Goal: Transaction & Acquisition: Purchase product/service

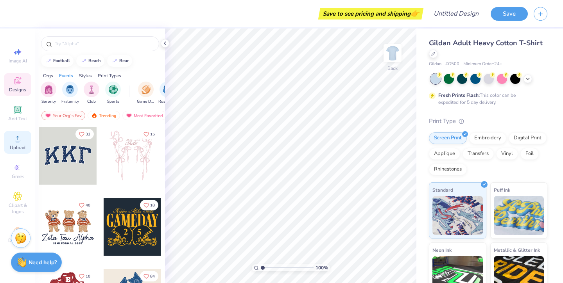
click at [18, 137] on icon at bounding box center [17, 138] width 5 height 5
click at [87, 52] on div at bounding box center [100, 42] width 130 height 27
click at [83, 49] on div at bounding box center [100, 43] width 118 height 15
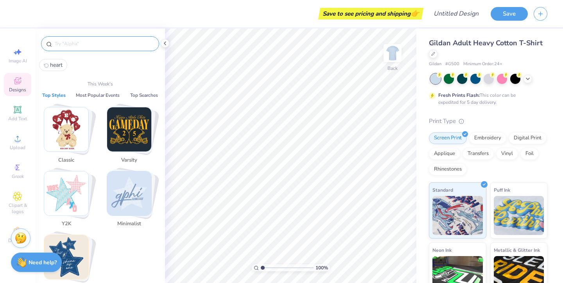
click at [71, 45] on input "text" at bounding box center [104, 44] width 100 height 8
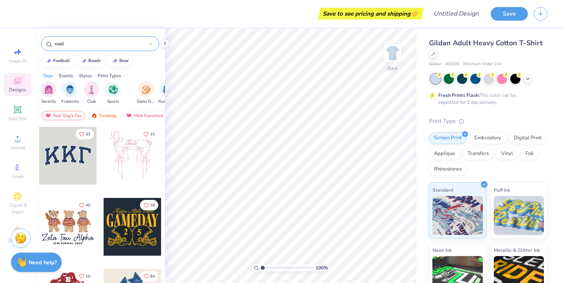
type input "read"
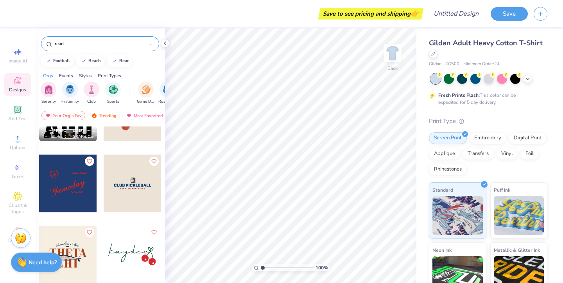
scroll to position [1324, 0]
drag, startPoint x: 88, startPoint y: 45, endPoint x: 33, endPoint y: 36, distance: 55.0
click at [33, 36] on div "Save to see pricing and shipping 👉 Design Title Save Image AI Designs Add Text …" at bounding box center [281, 141] width 563 height 283
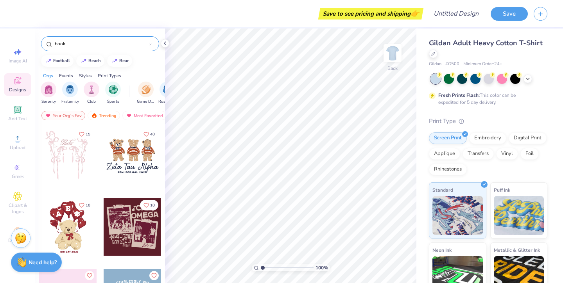
type input "book"
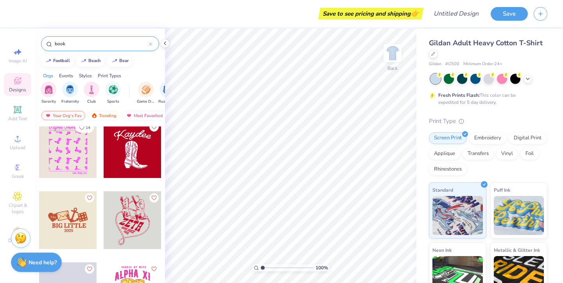
scroll to position [1226, 0]
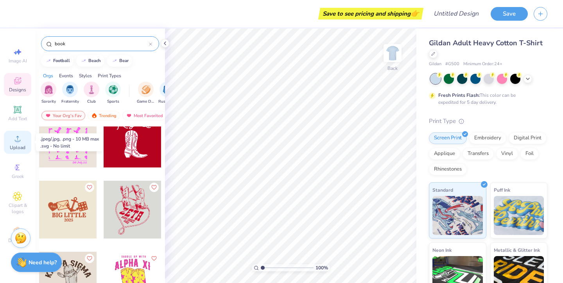
click at [23, 148] on span "Upload" at bounding box center [18, 148] width 16 height 6
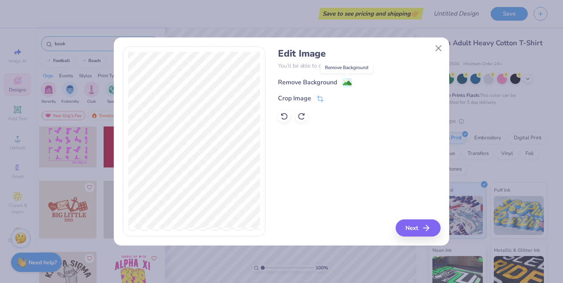
click at [346, 82] on image at bounding box center [347, 83] width 9 height 9
click at [322, 100] on icon at bounding box center [319, 99] width 7 height 7
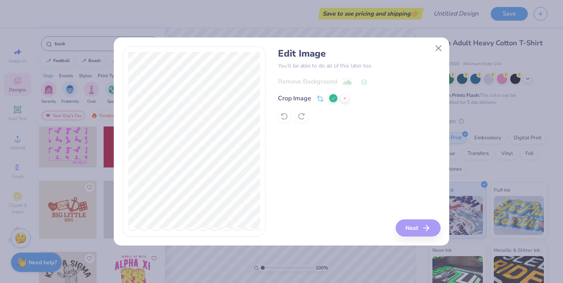
click at [271, 252] on div "Edit Image You’ll be able to do all of this later too. Remove Background Crop I…" at bounding box center [281, 141] width 563 height 283
click at [269, 134] on div "Edit Image You’ll be able to do all of this later too. Remove Background Crop I…" at bounding box center [282, 141] width 318 height 191
click at [421, 228] on div "Edit Image You’ll be able to do all of this later too. Remove Background Crop I…" at bounding box center [359, 141] width 162 height 191
click at [415, 222] on div "Edit Image You’ll be able to do all of this later too. Remove Background Crop I…" at bounding box center [359, 141] width 162 height 191
click at [327, 161] on div "Edit Image You’ll be able to do all of this later too. Remove Background Crop I…" at bounding box center [359, 141] width 162 height 191
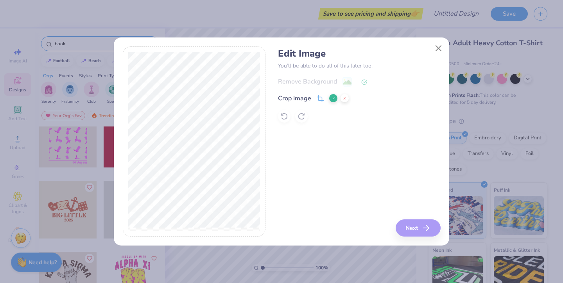
click at [333, 99] on icon at bounding box center [333, 98] width 5 height 5
click at [413, 231] on button "Next" at bounding box center [419, 228] width 45 height 17
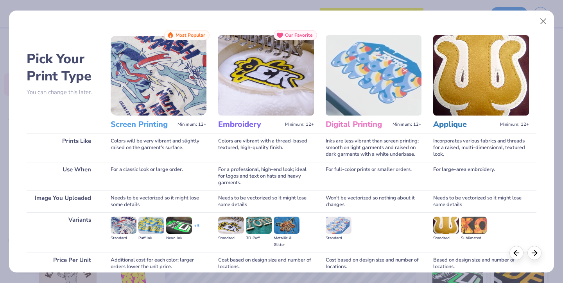
click at [168, 90] on img at bounding box center [159, 75] width 96 height 80
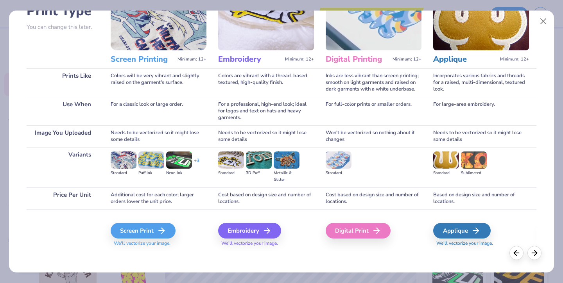
scroll to position [67, 0]
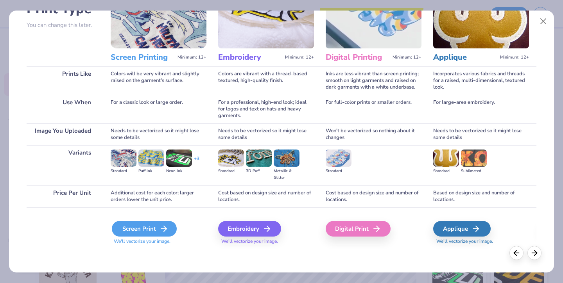
click at [142, 233] on div "Screen Print" at bounding box center [144, 229] width 65 height 16
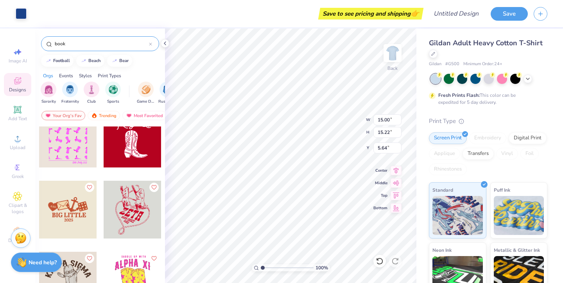
type input "7.07"
type input "7.17"
type input "4.26"
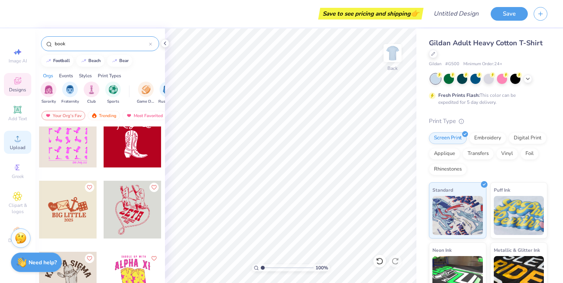
click at [15, 137] on icon at bounding box center [17, 138] width 9 height 9
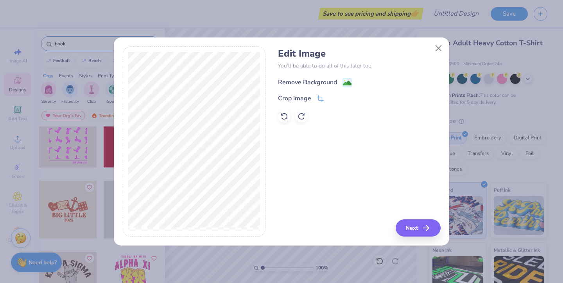
click at [345, 80] on image at bounding box center [347, 83] width 9 height 9
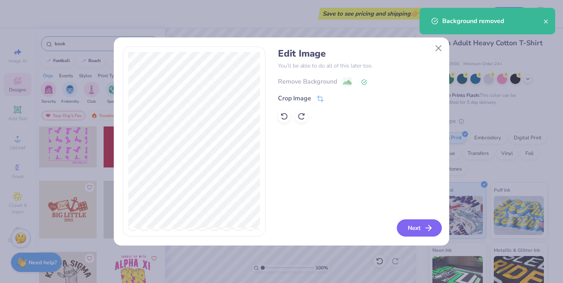
click at [412, 230] on button "Next" at bounding box center [419, 228] width 45 height 17
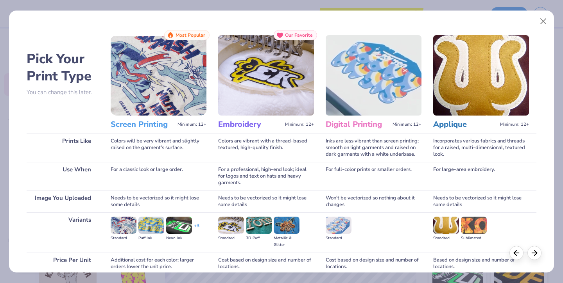
click at [150, 65] on img at bounding box center [159, 75] width 96 height 80
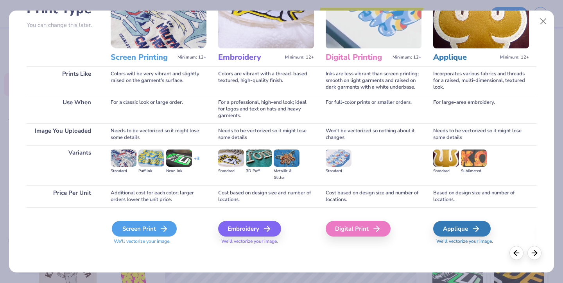
click at [155, 228] on div "Screen Print" at bounding box center [144, 229] width 65 height 16
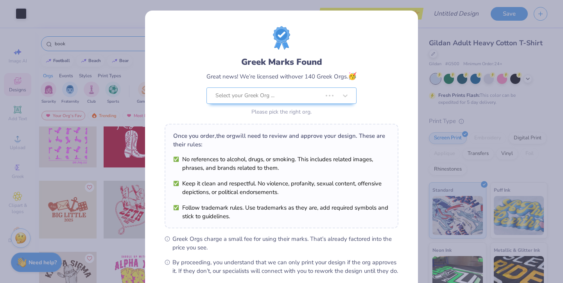
click at [287, 141] on body "Art colors Save to see pricing and shipping 👉 Design Title Save Image AI Design…" at bounding box center [281, 141] width 563 height 283
type input "5.39"
type input "3.14"
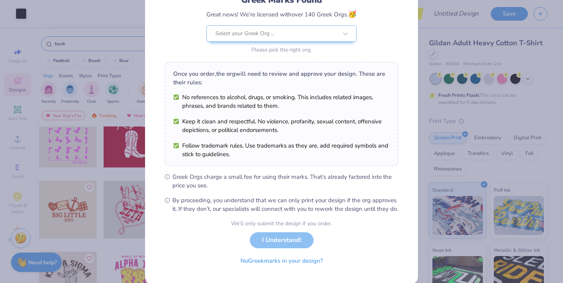
scroll to position [82, 0]
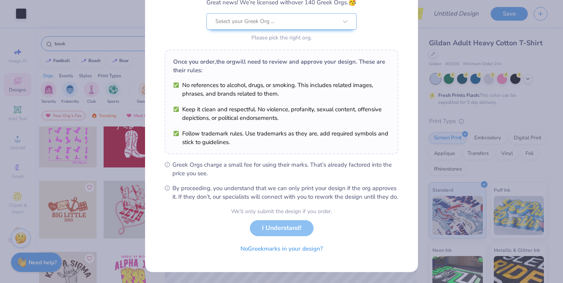
click at [281, 228] on div "We’ll only submit the design if you order. I Understand! No Greek marks in your…" at bounding box center [281, 231] width 101 height 49
click at [281, 246] on button "No Greek marks in your design?" at bounding box center [282, 247] width 96 height 16
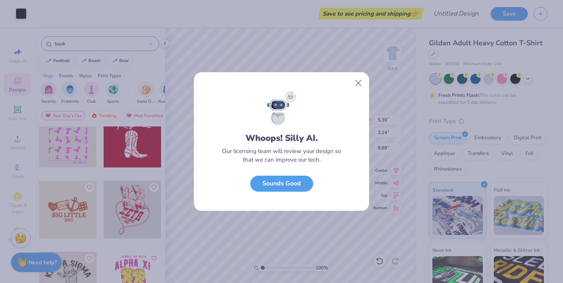
scroll to position [0, 0]
click at [360, 80] on button "Close" at bounding box center [358, 83] width 15 height 15
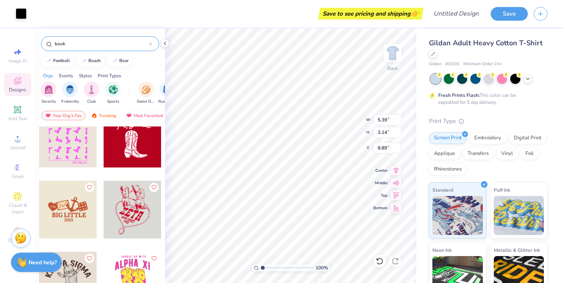
type input "6.23"
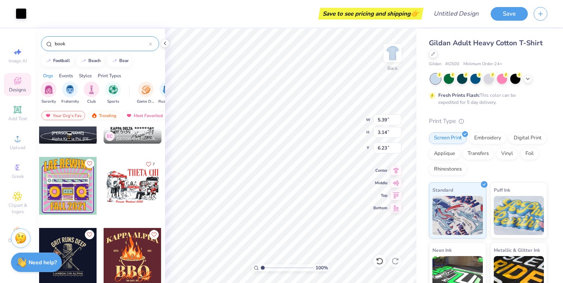
scroll to position [3098, 0]
click at [136, 188] on div at bounding box center [133, 186] width 58 height 58
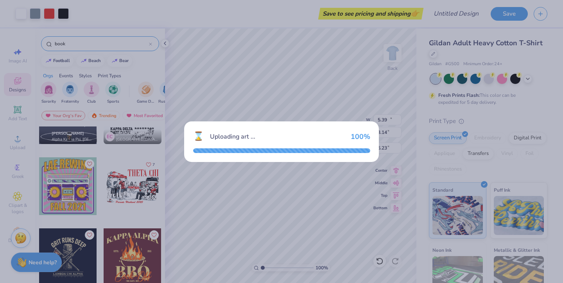
type input "11.87"
type input "7.71"
type input "3.00"
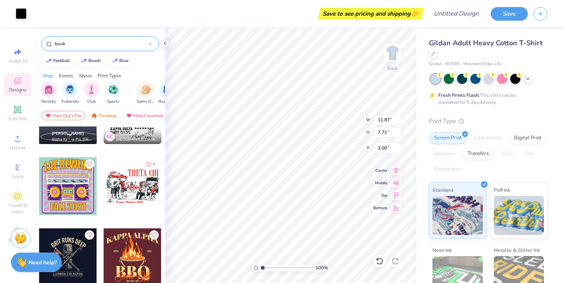
type input "7.09"
type input "13.55"
type input "18.39"
type input "3.34"
type input "5.13"
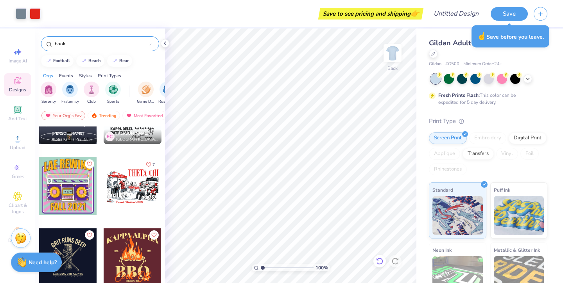
click at [379, 260] on icon at bounding box center [379, 261] width 8 height 8
type input "16.84"
type input "19.34"
type input "18.66"
type input "20.47"
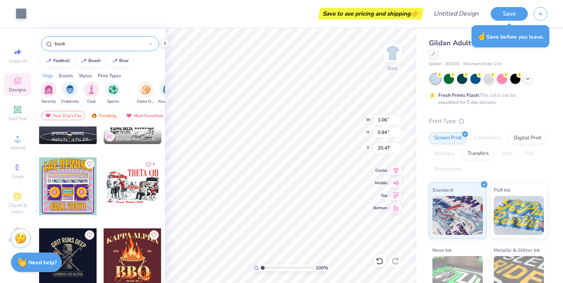
type input "1.06"
type input "0.94"
type input "7.34"
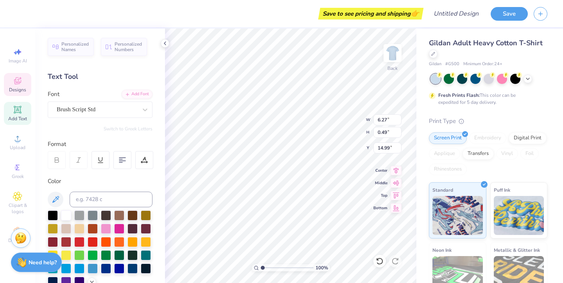
type input "14.99"
type input "6.64"
type input "6.98"
type input "1.59"
type input "4.31"
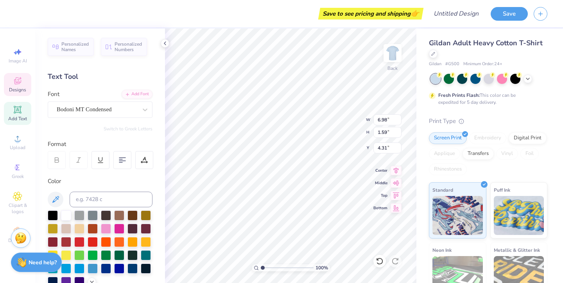
scroll to position [0, 1]
type textarea "I"
type textarea "PI BETA PHI"
type input "6.27"
type input "0.49"
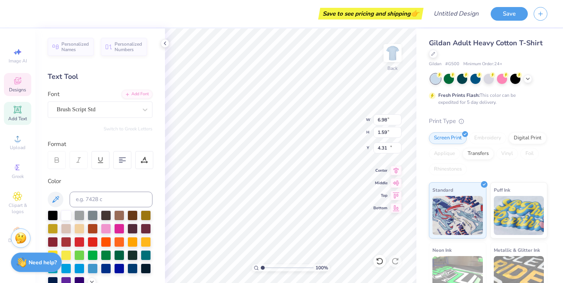
type input "14.99"
type textarea "R"
type textarea "read > lead > achieve"
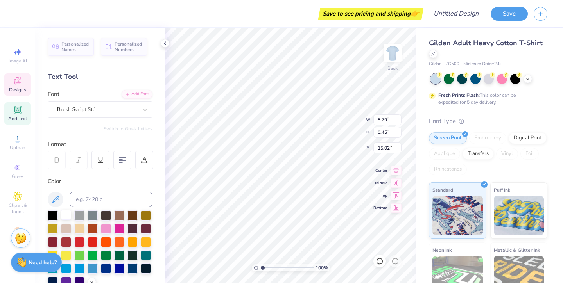
click at [66, 216] on div at bounding box center [66, 215] width 10 height 10
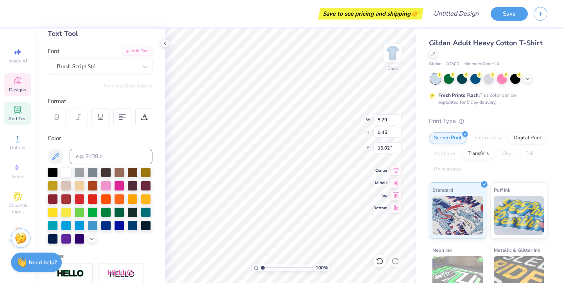
scroll to position [52, 0]
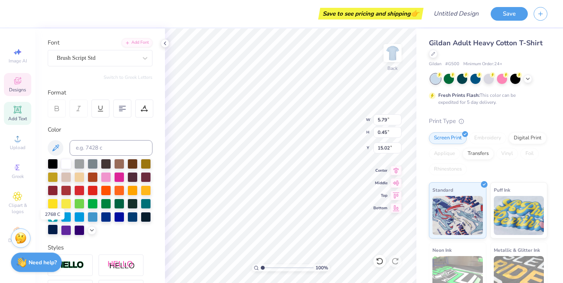
click at [52, 228] on div at bounding box center [53, 230] width 10 height 10
type input "5.39"
type input "3.14"
click at [53, 228] on div at bounding box center [53, 230] width 10 height 10
type input "6.36"
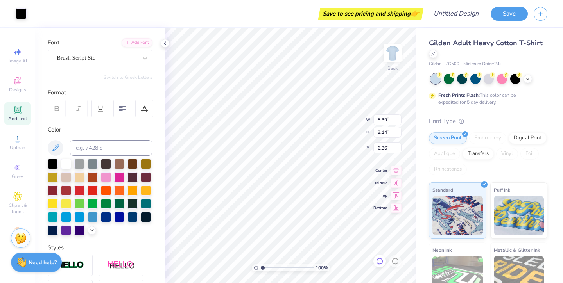
click at [379, 264] on icon at bounding box center [379, 261] width 8 height 8
type input "7.97"
type input "1.57"
type input "4.32"
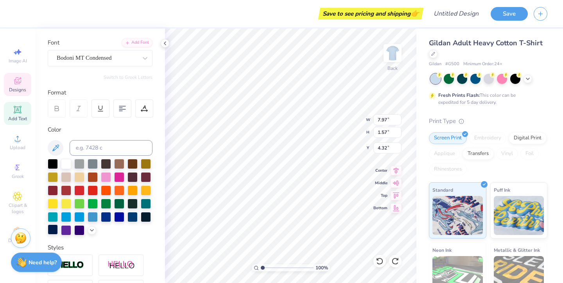
click at [55, 231] on div at bounding box center [53, 230] width 10 height 10
type input "10.33"
type input "7.97"
type input "1.57"
type input "4.46"
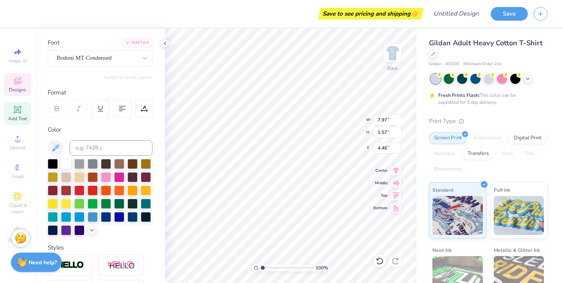
type input "5.79"
type input "0.45"
type input "10.46"
type input "10.39"
type input "10.50"
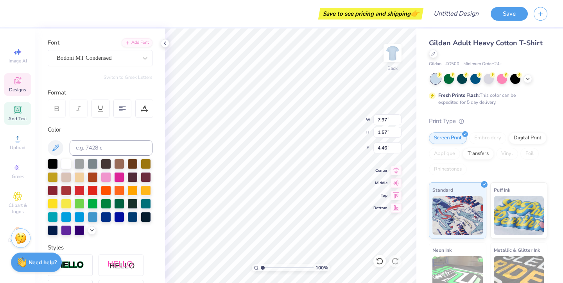
type input "4.39"
click at [54, 231] on div at bounding box center [53, 230] width 10 height 10
click at [119, 179] on div at bounding box center [119, 177] width 10 height 10
click at [12, 85] on div "Designs" at bounding box center [17, 84] width 27 height 23
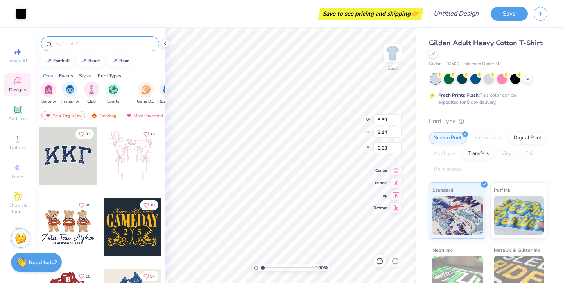
type input "0.35"
type input "0.37"
type input "7.31"
type input "5.39"
type input "3.14"
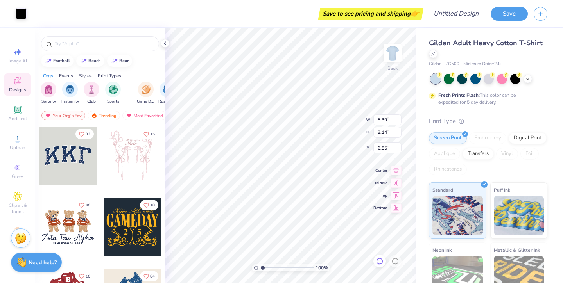
click at [377, 262] on icon at bounding box center [379, 261] width 8 height 8
type input "6.63"
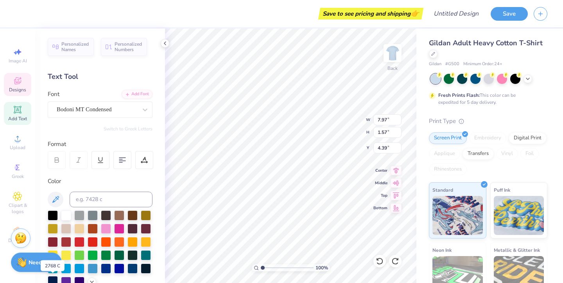
click at [55, 279] on div at bounding box center [53, 281] width 10 height 10
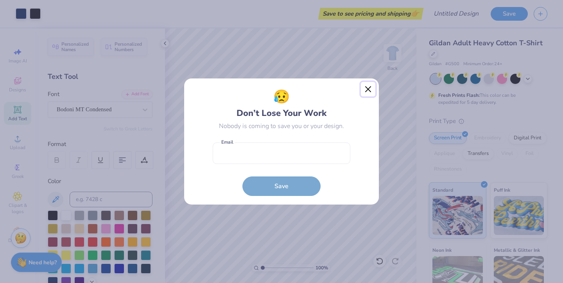
click at [365, 91] on button "Close" at bounding box center [368, 89] width 15 height 15
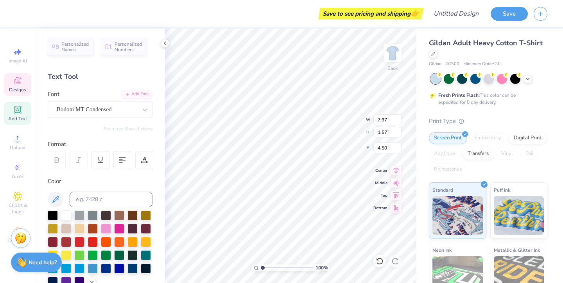
type input "4.50"
type input "7.53"
type input "0.58"
type input "10.51"
type input "10.48"
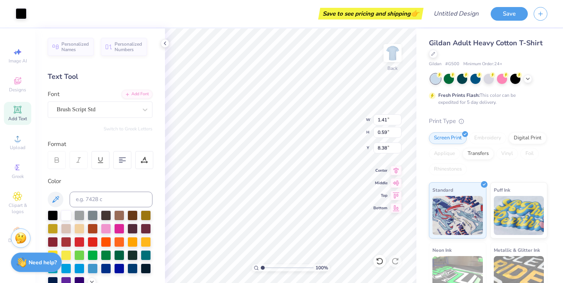
type input "5.39"
type input "3.14"
type input "6.88"
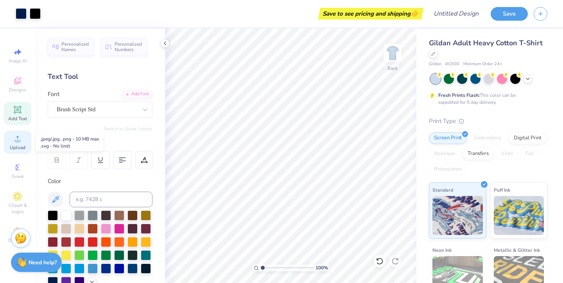
click at [20, 143] on div "Upload" at bounding box center [17, 142] width 27 height 23
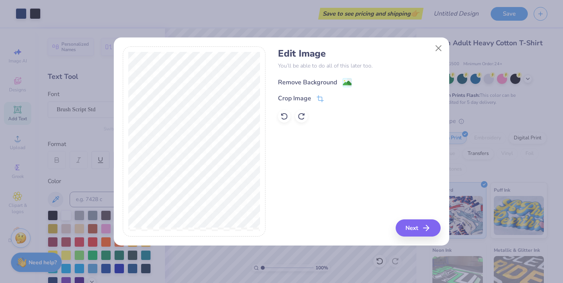
click at [349, 79] on image at bounding box center [347, 83] width 9 height 9
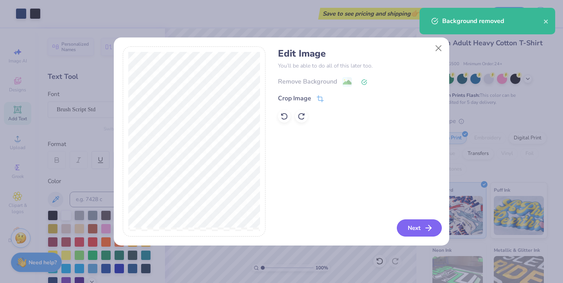
click at [418, 228] on button "Next" at bounding box center [419, 228] width 45 height 17
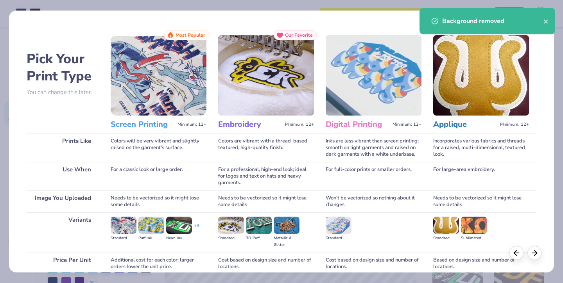
scroll to position [67, 0]
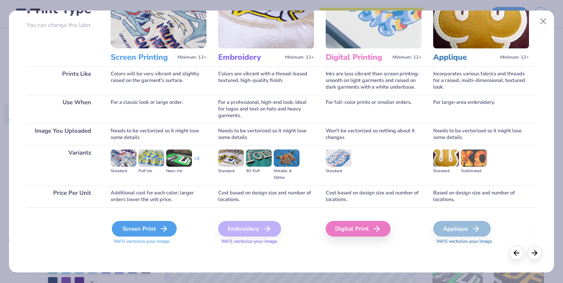
click at [132, 228] on div "Screen Print" at bounding box center [144, 229] width 65 height 16
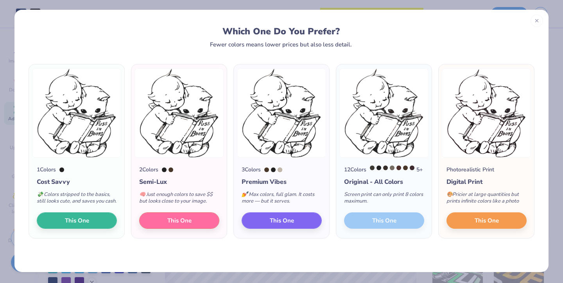
scroll to position [1, 0]
click at [65, 224] on span "This One" at bounding box center [77, 219] width 24 height 9
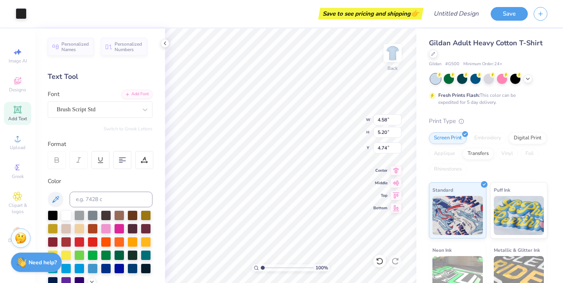
type input "4.58"
type input "5.20"
type input "4.50"
type input "4.94"
type input "4.58"
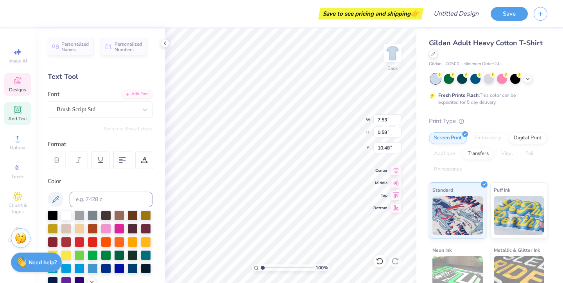
type input "5.20"
type input "4.94"
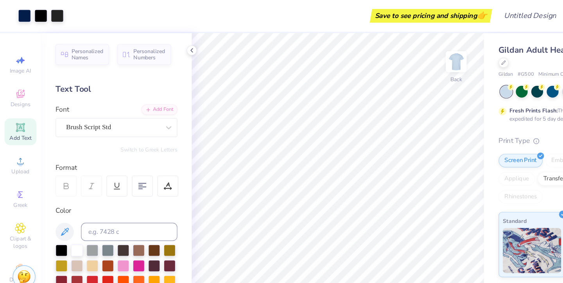
scroll to position [0, 0]
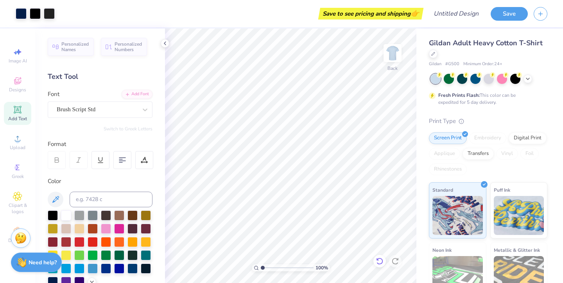
click at [379, 260] on icon at bounding box center [379, 261] width 8 height 8
click at [380, 263] on icon at bounding box center [379, 261] width 8 height 8
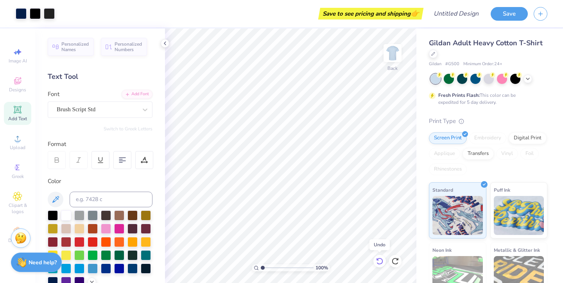
click at [380, 263] on icon at bounding box center [379, 261] width 8 height 8
click at [384, 264] on div at bounding box center [379, 261] width 13 height 13
click at [381, 263] on icon at bounding box center [379, 261] width 7 height 7
click at [381, 263] on icon at bounding box center [379, 261] width 8 height 8
click at [15, 140] on icon at bounding box center [17, 138] width 9 height 9
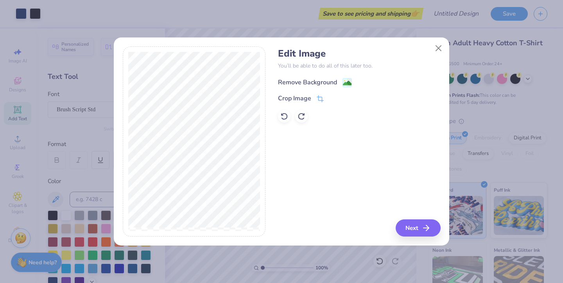
click at [345, 84] on image at bounding box center [347, 83] width 9 height 9
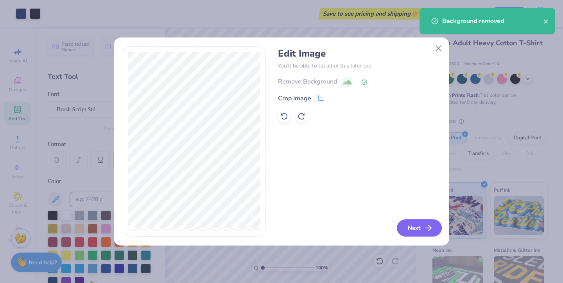
click at [420, 229] on button "Next" at bounding box center [419, 228] width 45 height 17
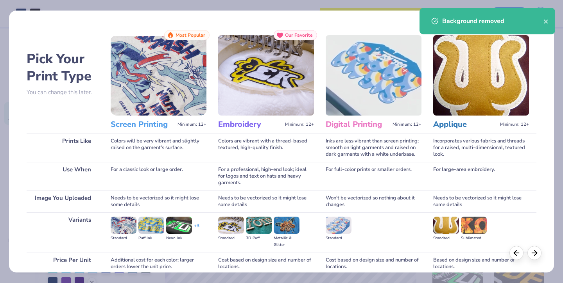
scroll to position [67, 0]
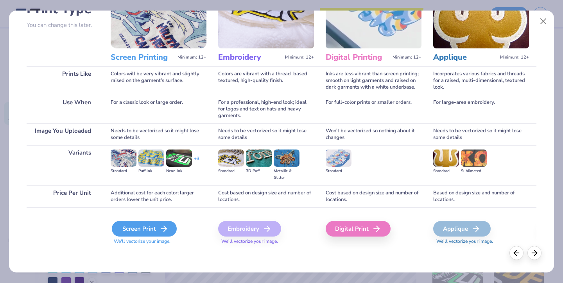
click at [145, 231] on div "Screen Print" at bounding box center [144, 229] width 65 height 16
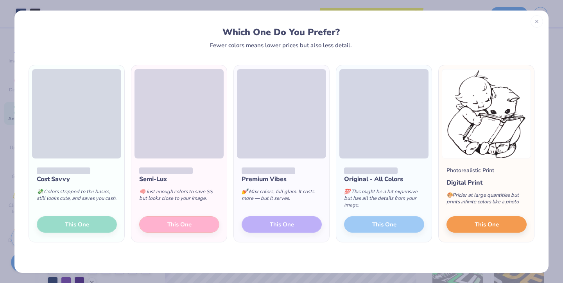
scroll to position [0, 0]
click at [85, 224] on div "Cost Savvy 💸 Colors stripped to the basics, still looks cute, and saves you cas…" at bounding box center [76, 200] width 95 height 84
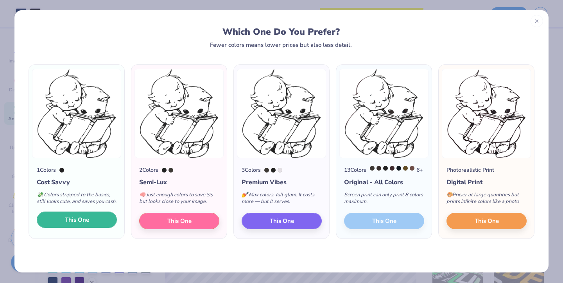
click at [85, 225] on span "This One" at bounding box center [77, 220] width 24 height 9
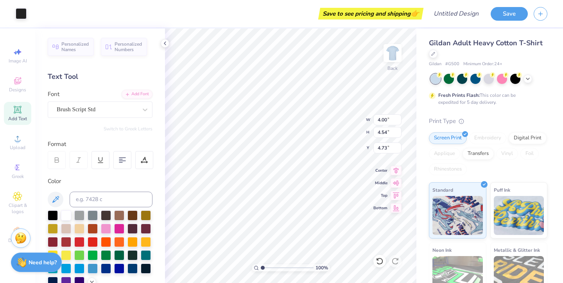
type input "4.00"
type input "4.54"
click at [380, 259] on icon at bounding box center [379, 261] width 7 height 7
click at [154, 202] on div "Personalized Names Personalized Numbers Text Tool Add Font Font Brush Script St…" at bounding box center [100, 156] width 130 height 255
type input "8.96"
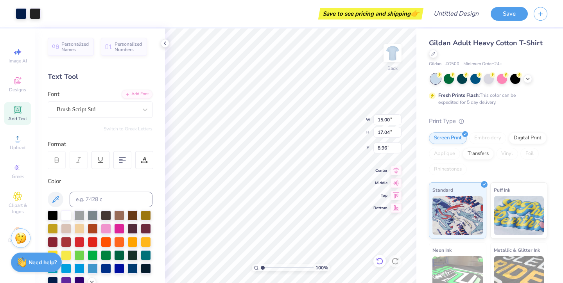
click at [379, 264] on icon at bounding box center [379, 261] width 7 height 7
click at [379, 263] on icon at bounding box center [379, 261] width 8 height 8
type input "4.54"
type input "5.16"
type input "5.33"
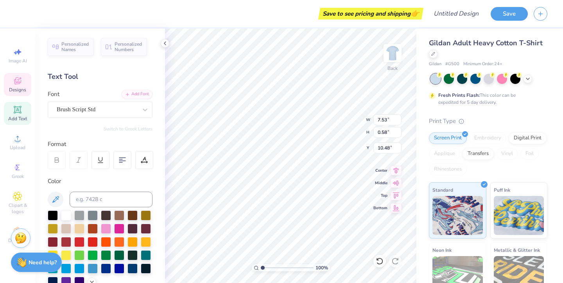
type input "10.19"
type input "10.48"
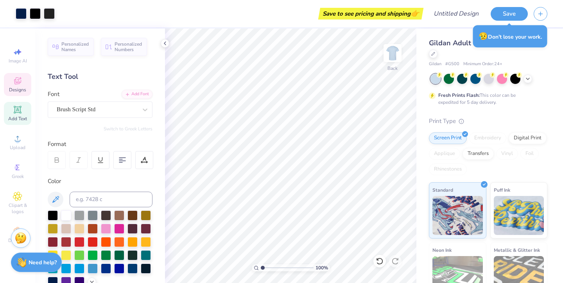
click at [23, 80] on div "Designs" at bounding box center [17, 84] width 27 height 23
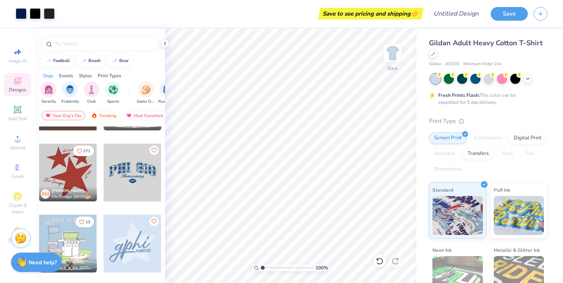
scroll to position [411, 0]
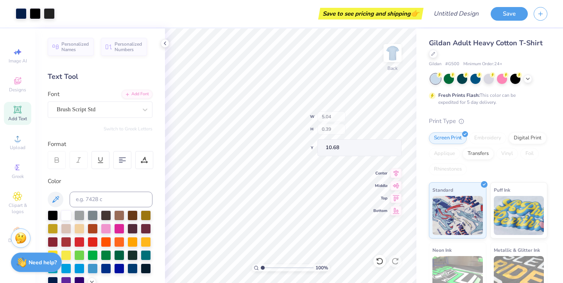
type input "5.04"
type input "0.39"
type input "10.68"
type input "10.74"
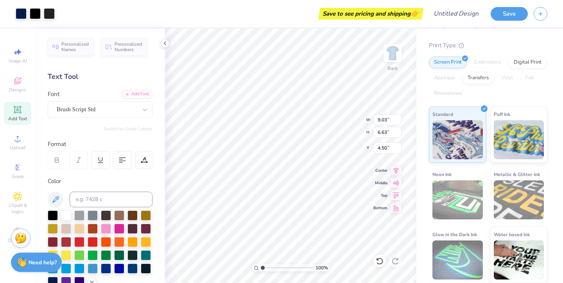
scroll to position [0, 0]
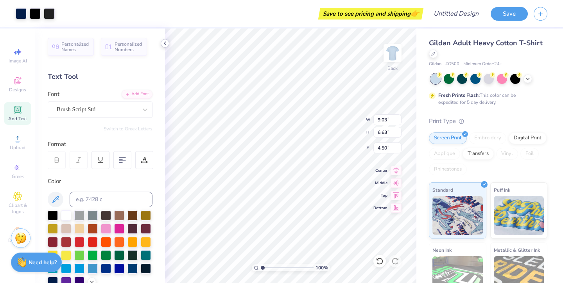
click at [163, 44] on icon at bounding box center [165, 43] width 6 height 6
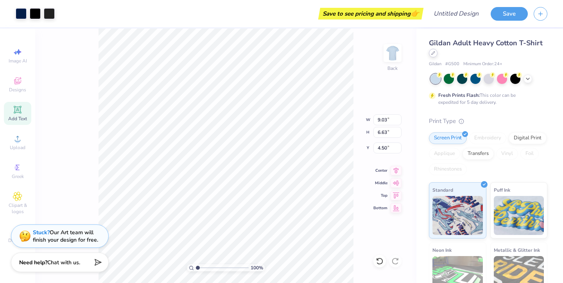
click at [434, 53] on icon at bounding box center [433, 53] width 4 height 4
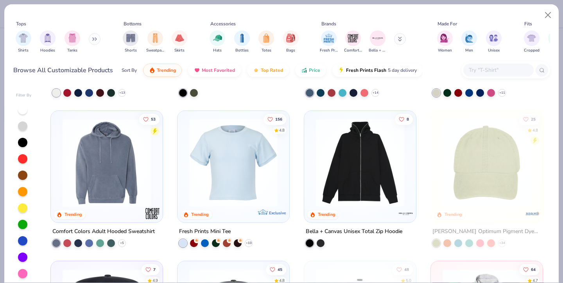
scroll to position [1182, 0]
click at [227, 163] on img at bounding box center [233, 163] width 96 height 88
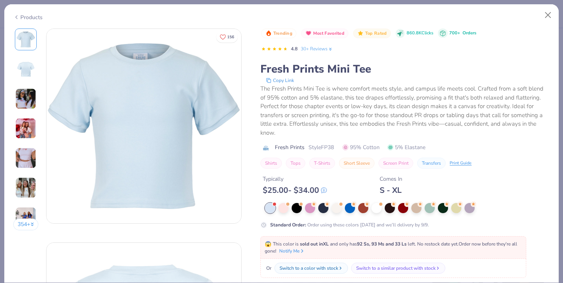
click at [504, 174] on div "Typically $ 25.00 - $ 34.00 Comes In S - XL" at bounding box center [404, 182] width 289 height 27
click at [204, 105] on img at bounding box center [143, 126] width 195 height 195
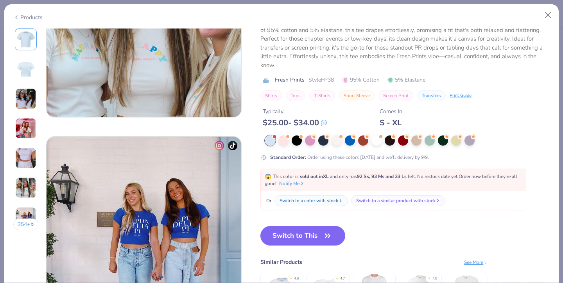
scroll to position [1182, 0]
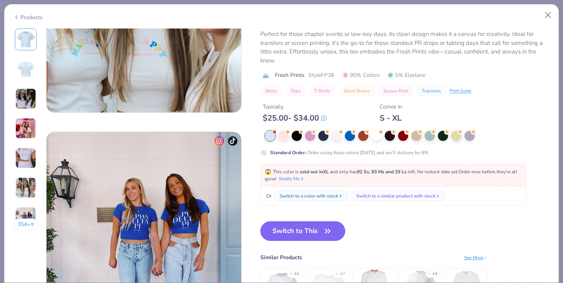
click at [319, 229] on button "Switch to This" at bounding box center [302, 232] width 85 height 20
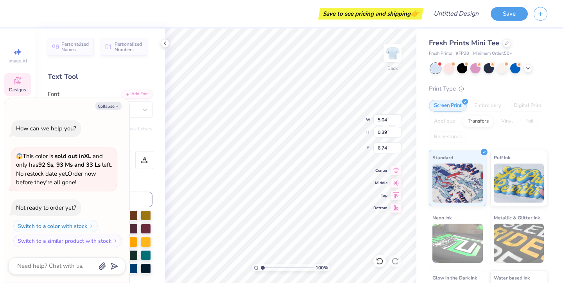
type textarea "x"
type input "8.00"
type textarea "x"
type input "4.54"
type input "5.16"
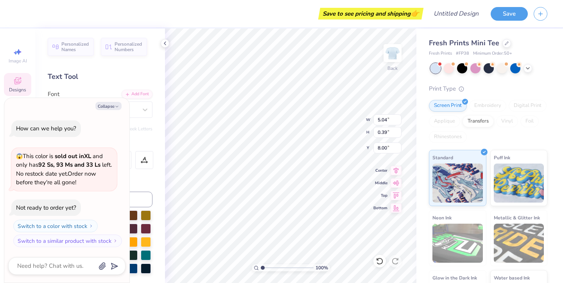
type input "1.33"
type textarea "x"
type input "2.07"
type textarea "x"
type input "5.04"
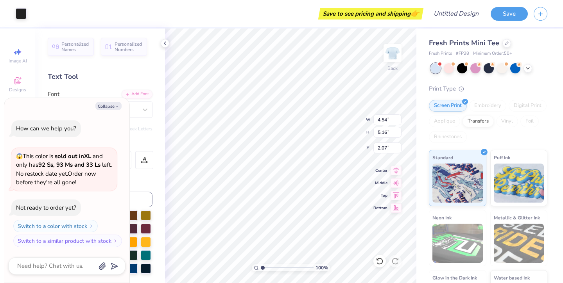
type input "0.39"
type input "8.00"
type textarea "x"
type input "4.54"
type input "5.16"
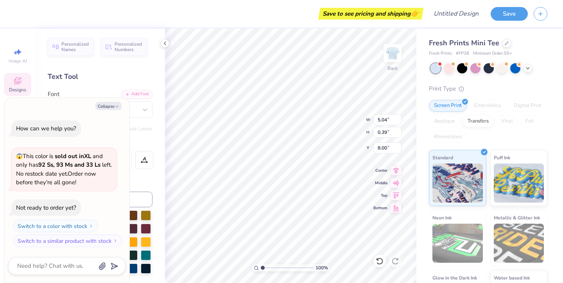
type input "2.07"
type textarea "x"
type input "3.00"
type textarea "x"
type input "7.97"
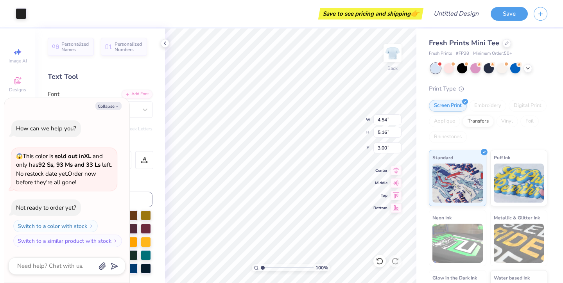
type input "1.57"
type input "0.50"
type textarea "x"
type input "2.22"
type textarea "x"
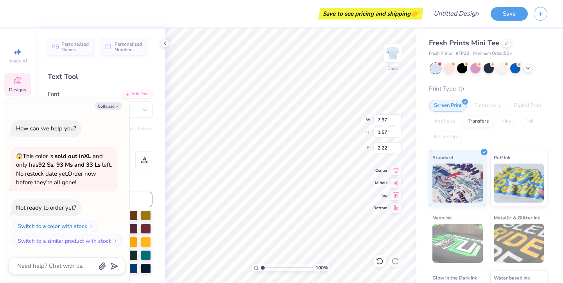
type input "5.04"
type input "0.39"
type input "9.75"
type textarea "x"
type input "8.35"
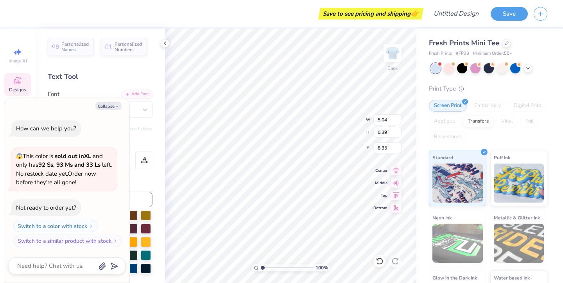
type textarea "x"
type input "7.97"
type input "1.57"
type input "2.22"
type textarea "x"
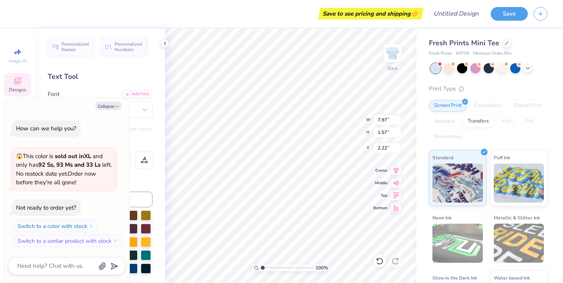
type input "6.27"
type input "1.23"
type textarea "x"
type input "4.54"
type input "5.16"
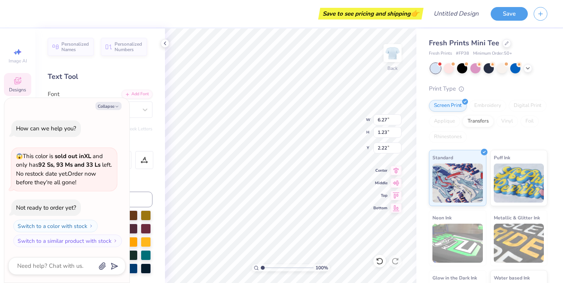
type input "3.00"
type textarea "x"
type input "3.39"
type input "3.86"
type textarea "x"
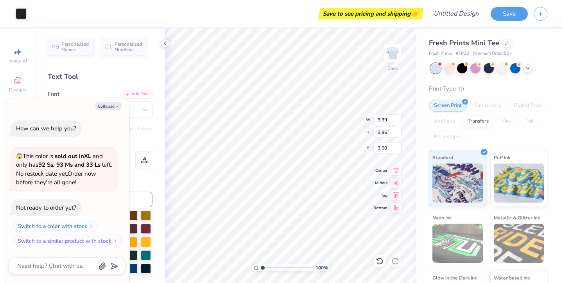
type input "3.62"
type textarea "x"
type input "3.93"
type input "4.46"
type input "3.63"
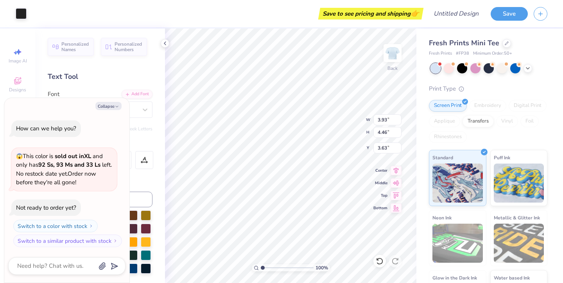
type textarea "x"
type input "3.54"
type textarea "x"
type input "6.27"
type input "1.23"
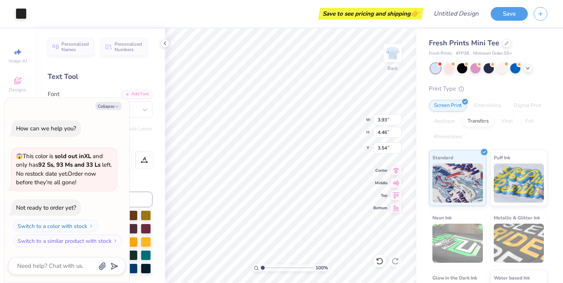
type input "2.22"
type textarea "x"
type input "2.38"
type textarea "x"
type input "3.00"
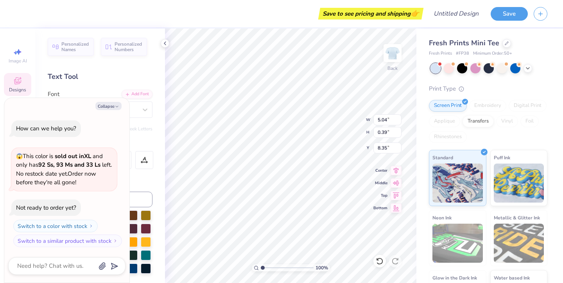
type textarea "x"
type input "8.28"
type textarea "x"
type input "4.56"
type input "0.35"
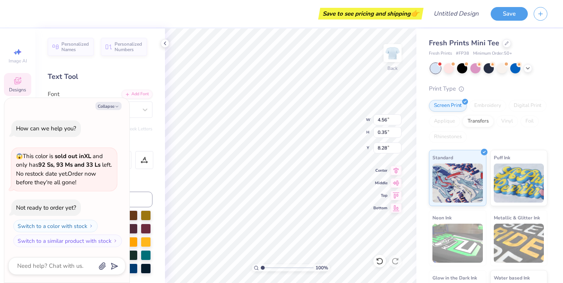
type textarea "x"
type input "8.37"
type textarea "x"
type input "6.27"
type input "1.23"
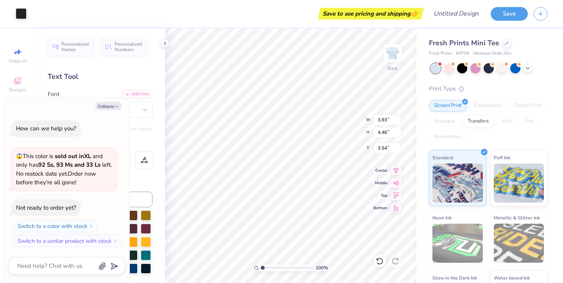
type input "3.00"
type textarea "x"
type input "6.88"
type input "1.35"
type input "2.88"
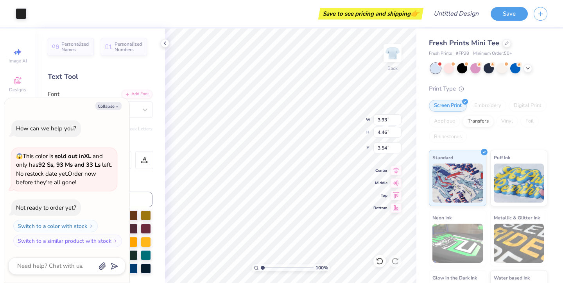
type textarea "x"
type input "3.90"
type textarea "x"
type input "3.23"
type textarea "x"
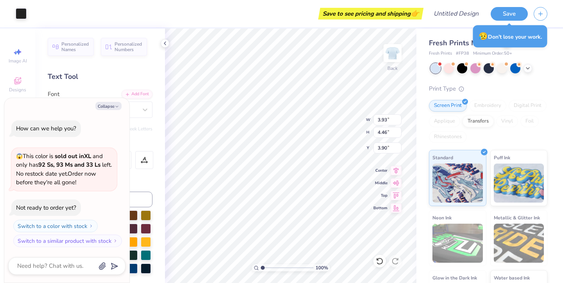
type input "4.08"
type textarea "x"
type input "8.54"
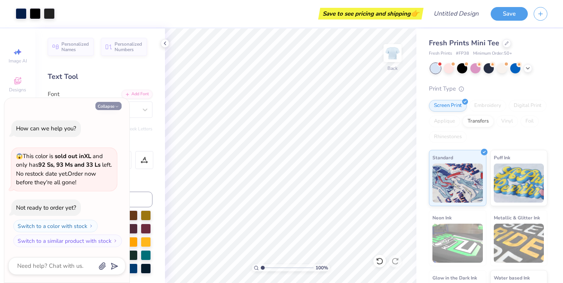
click at [112, 107] on button "Collapse" at bounding box center [108, 106] width 26 height 8
type textarea "x"
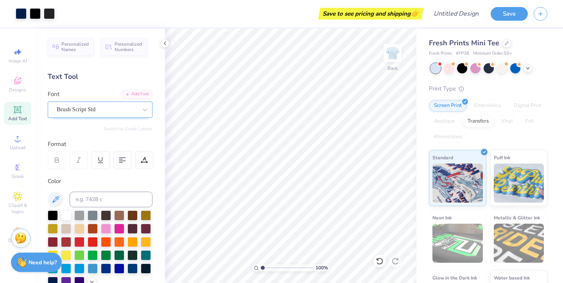
click at [81, 106] on div "Brush Script Std" at bounding box center [97, 110] width 82 height 12
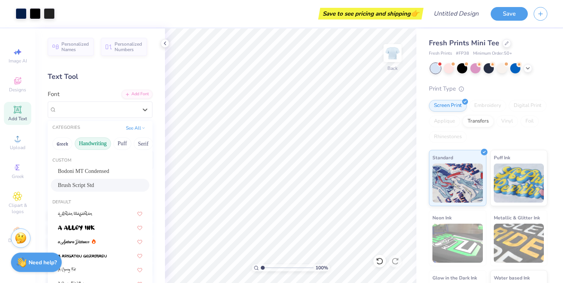
click at [97, 145] on button "Handwriting" at bounding box center [93, 144] width 36 height 13
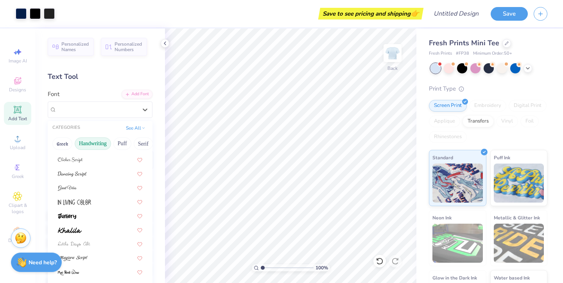
scroll to position [100, 0]
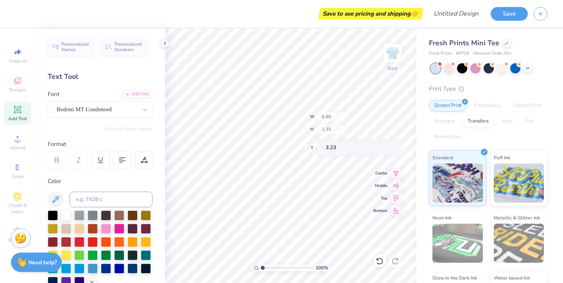
type input "3.80"
type input "0.75"
type input "3.33"
type input "4.56"
type input "0.35"
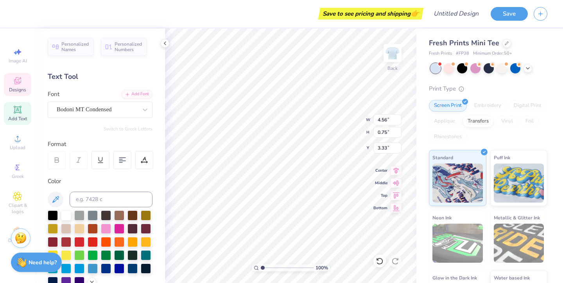
type input "8.54"
type input "6.34"
type input "1.25"
type input "2.83"
type input "3.46"
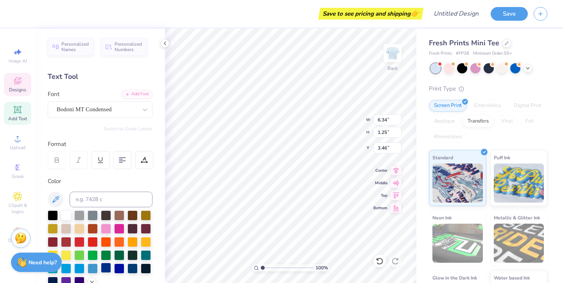
click at [108, 266] on div at bounding box center [106, 268] width 10 height 10
type input "3.93"
type input "4.46"
type input "4.08"
click at [91, 267] on div at bounding box center [93, 268] width 10 height 10
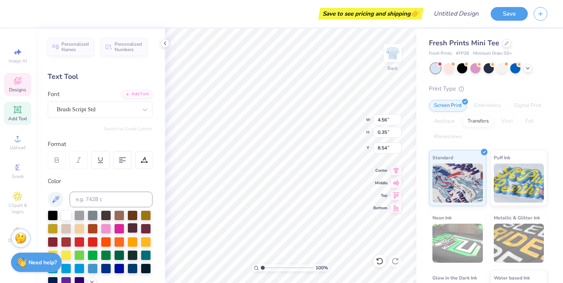
type input "6.34"
type input "1.25"
type input "3.46"
click at [95, 270] on div at bounding box center [93, 268] width 10 height 10
click at [53, 197] on icon at bounding box center [55, 199] width 9 height 9
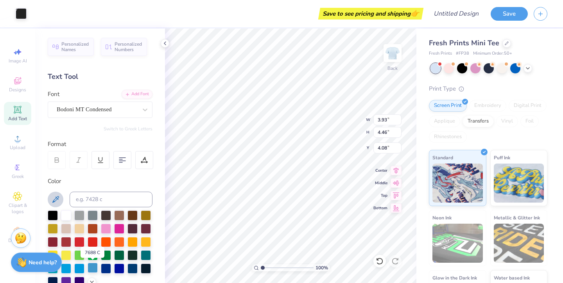
click at [96, 268] on div at bounding box center [93, 268] width 10 height 10
click at [93, 268] on div at bounding box center [93, 268] width 10 height 10
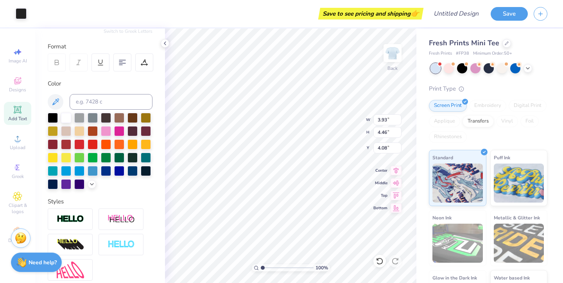
scroll to position [97, 0]
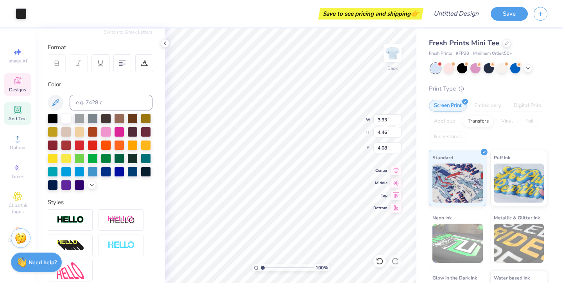
click at [23, 83] on div "Designs" at bounding box center [17, 84] width 27 height 23
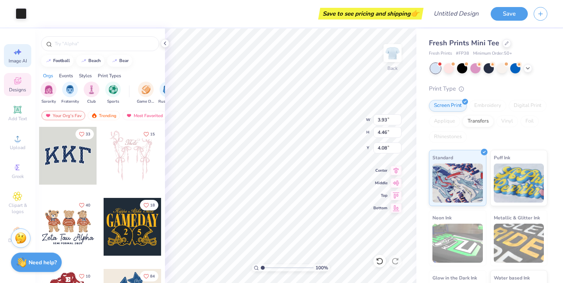
click at [24, 60] on span "Image AI" at bounding box center [18, 61] width 18 height 6
select select "4"
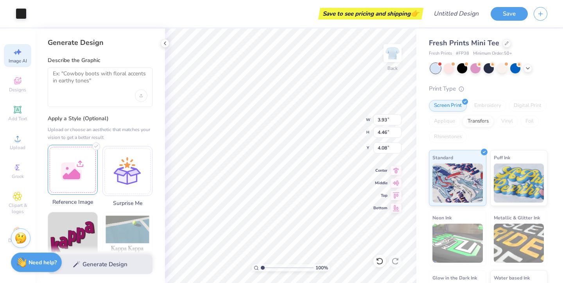
click at [73, 181] on div at bounding box center [73, 170] width 50 height 50
click at [96, 263] on div "Generate Design" at bounding box center [100, 265] width 130 height 38
click at [74, 182] on img at bounding box center [72, 169] width 49 height 49
click at [97, 265] on div "Generate Design" at bounding box center [100, 265] width 130 height 38
click at [66, 179] on img at bounding box center [72, 169] width 49 height 49
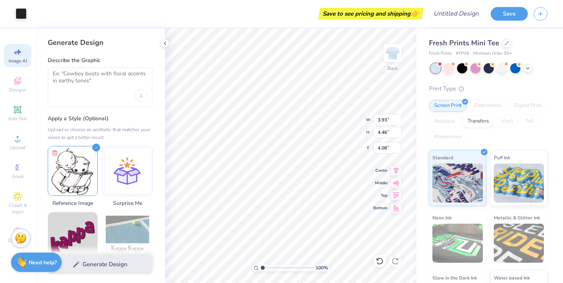
click at [91, 265] on div "Generate Design" at bounding box center [100, 265] width 130 height 38
click at [75, 265] on div "Generate Design" at bounding box center [100, 265] width 130 height 38
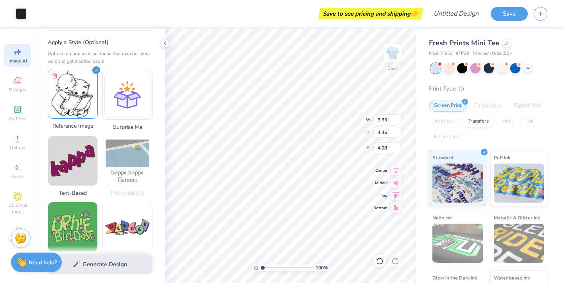
scroll to position [86, 0]
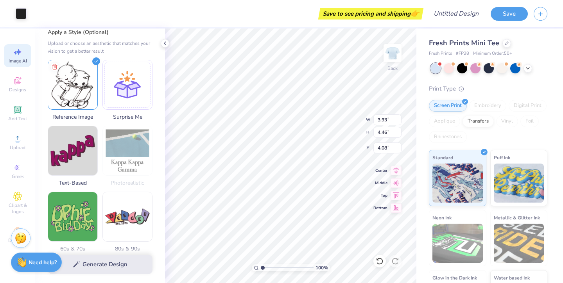
click at [91, 265] on div "Generate Design" at bounding box center [100, 265] width 130 height 38
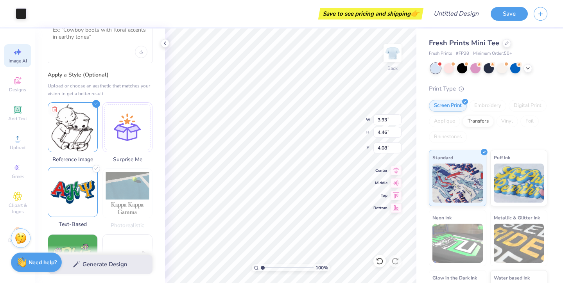
scroll to position [0, 0]
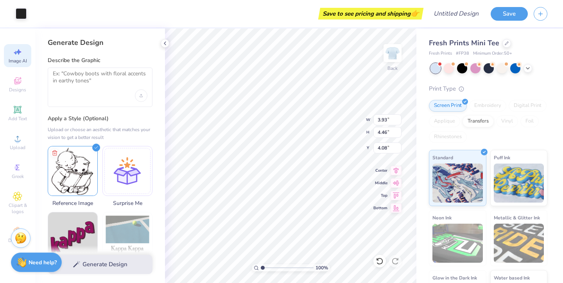
click at [94, 69] on div at bounding box center [100, 87] width 105 height 39
click at [92, 80] on textarea at bounding box center [100, 80] width 95 height 20
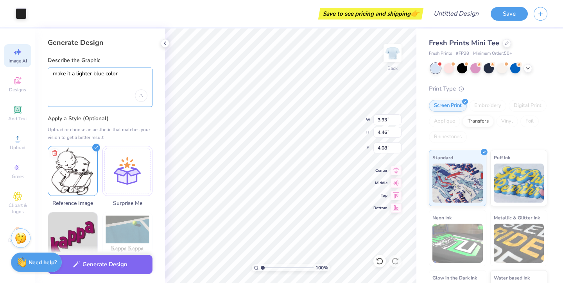
type textarea "make it a lighter blue color"
click at [103, 254] on div "Generate Design" at bounding box center [100, 265] width 130 height 38
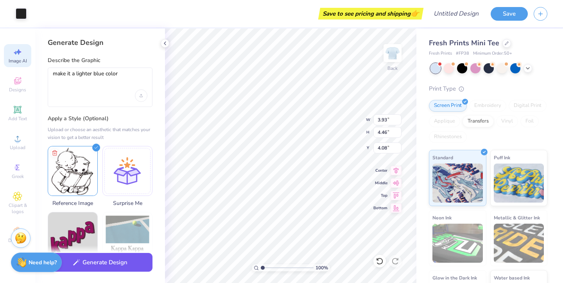
click at [103, 265] on button "Generate Design" at bounding box center [100, 262] width 105 height 19
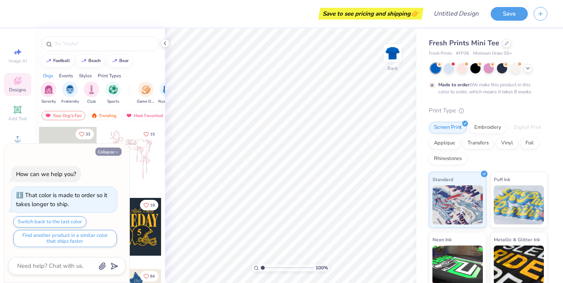
click at [113, 152] on button "Collapse" at bounding box center [108, 152] width 26 height 8
type textarea "x"
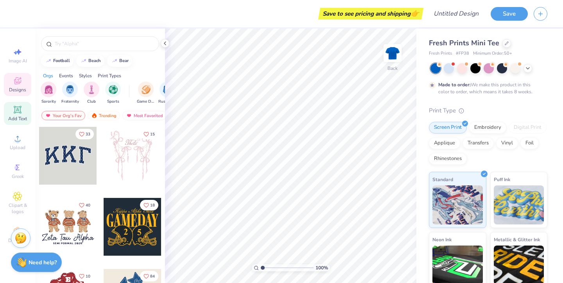
click at [20, 110] on icon at bounding box center [17, 110] width 6 height 6
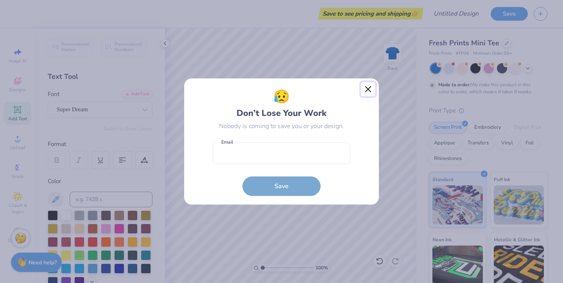
click at [366, 88] on button "Close" at bounding box center [368, 89] width 15 height 15
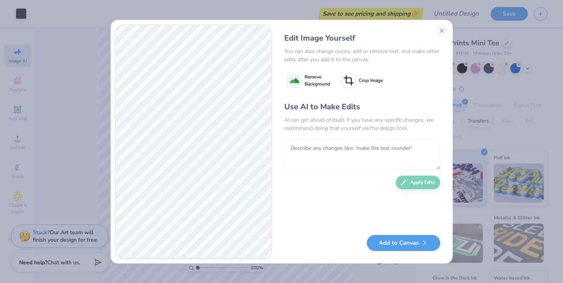
click at [345, 148] on textarea at bounding box center [362, 154] width 156 height 30
type textarea "make the cat an angel too and more simple line art"
click at [423, 182] on button "Apply Edits" at bounding box center [417, 181] width 45 height 14
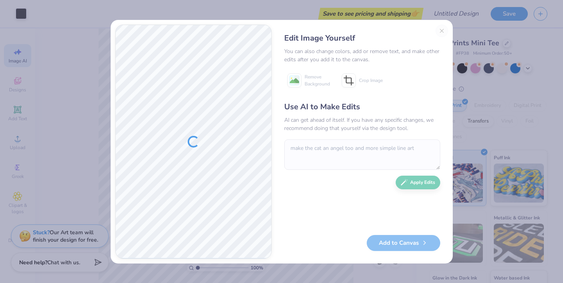
click at [441, 32] on div "Edit Image Yourself You can also change colors, add or remove text, and make ot…" at bounding box center [362, 142] width 172 height 234
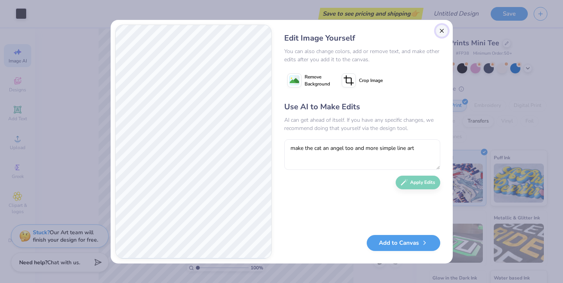
click at [442, 30] on button "Close" at bounding box center [441, 31] width 13 height 13
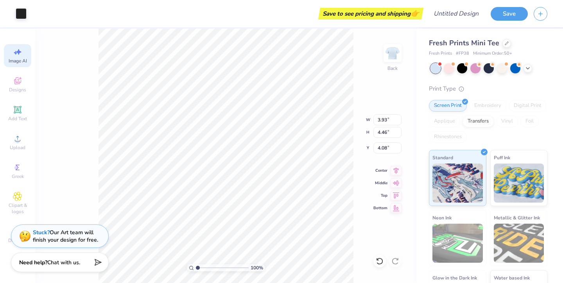
click at [20, 55] on icon at bounding box center [17, 51] width 9 height 9
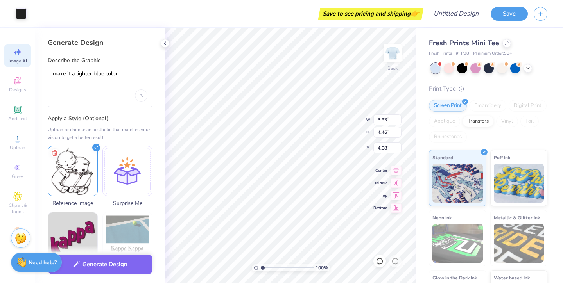
scroll to position [0, 0]
drag, startPoint x: 125, startPoint y: 76, endPoint x: 39, endPoint y: 74, distance: 85.2
click at [39, 75] on div "Generate Design Describe the Graphic make it a lighter blue color Apply a Style…" at bounding box center [100, 156] width 130 height 255
type textarea "make the cat an angel bab"
select select "4"
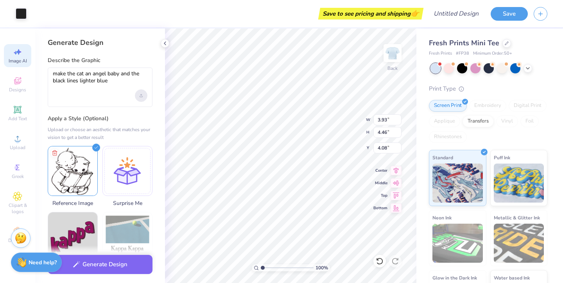
type textarea "make the cat an angel baby and the black lines lighter blue"
click at [142, 95] on icon "Upload image" at bounding box center [140, 95] width 3 height 3
click at [103, 261] on button "Generate Design" at bounding box center [100, 262] width 105 height 19
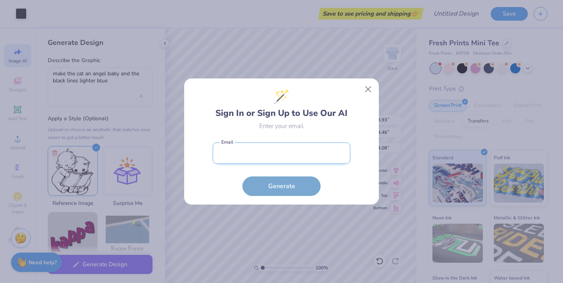
click at [308, 153] on input "email" at bounding box center [282, 153] width 138 height 21
type input "sophiec@iastate.edu"
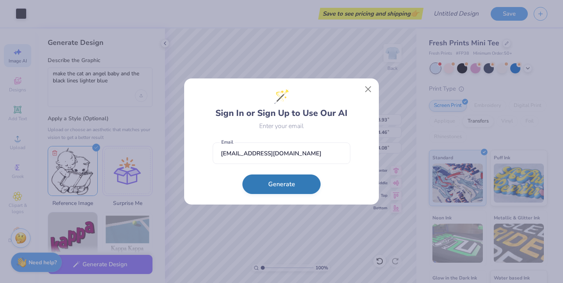
click at [288, 188] on button "Generate" at bounding box center [281, 185] width 78 height 20
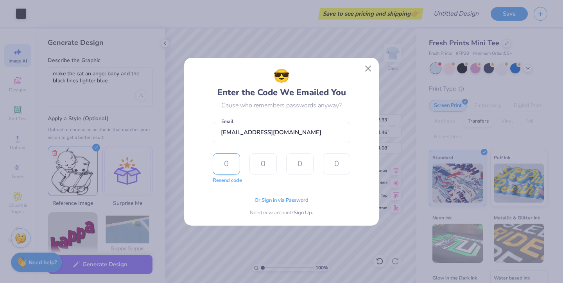
click at [233, 164] on input "text" at bounding box center [226, 164] width 27 height 21
type input "6"
type input "7"
type input "0"
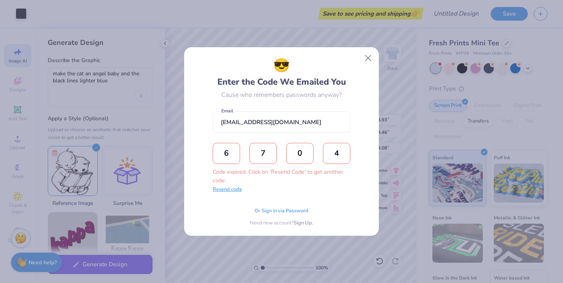
type input "4"
click at [231, 191] on button "Resend code" at bounding box center [227, 190] width 29 height 8
click at [224, 163] on input "text" at bounding box center [226, 153] width 27 height 21
type input "6"
type input "2"
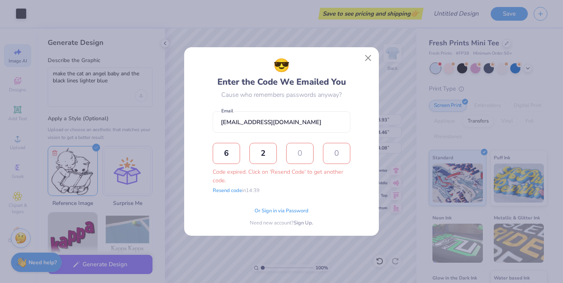
type input "8"
type input "2"
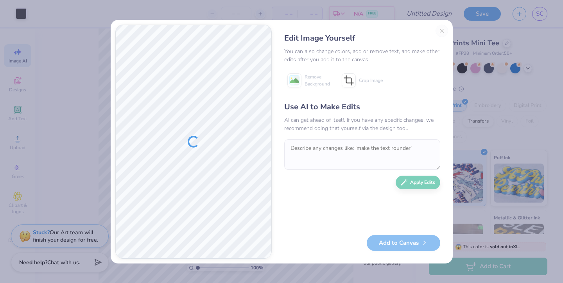
click at [441, 34] on div "Edit Image Yourself You can also change colors, add or remove text, and make ot…" at bounding box center [362, 142] width 172 height 234
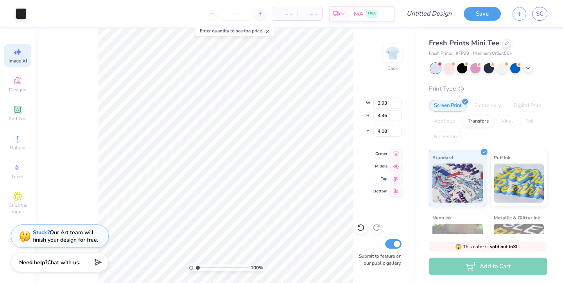
select select "4"
click at [23, 12] on div at bounding box center [21, 12] width 11 height 11
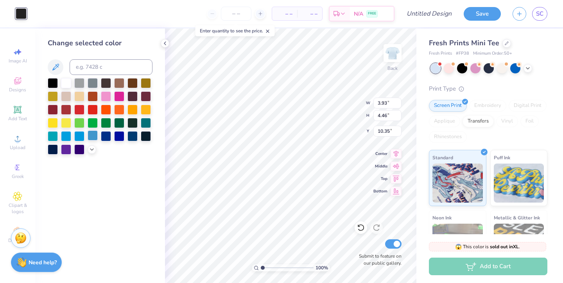
click at [93, 135] on div at bounding box center [93, 135] width 10 height 10
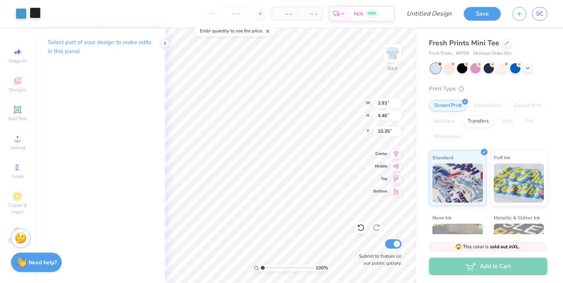
click at [39, 15] on div at bounding box center [35, 12] width 11 height 11
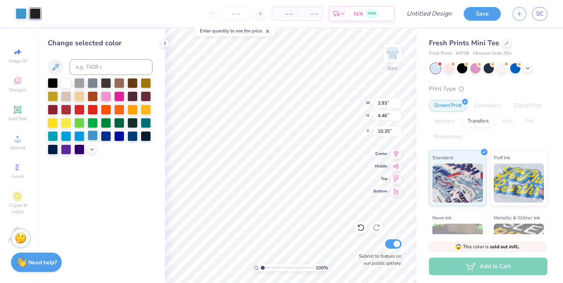
click at [93, 135] on div at bounding box center [93, 135] width 10 height 10
click at [359, 231] on icon at bounding box center [361, 228] width 8 height 8
type input "10.35"
click at [360, 229] on icon at bounding box center [361, 228] width 8 height 8
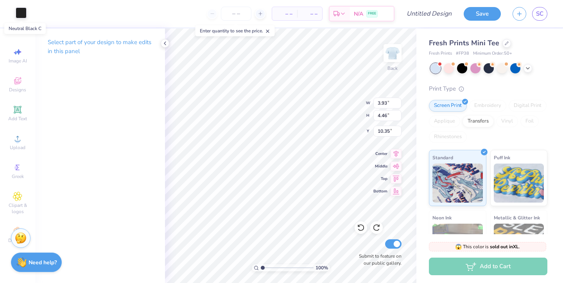
click at [19, 13] on div at bounding box center [21, 12] width 11 height 11
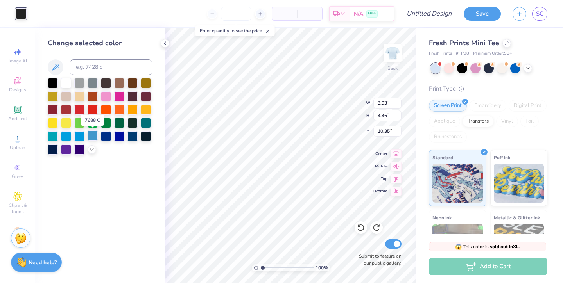
click at [90, 135] on div at bounding box center [93, 135] width 10 height 10
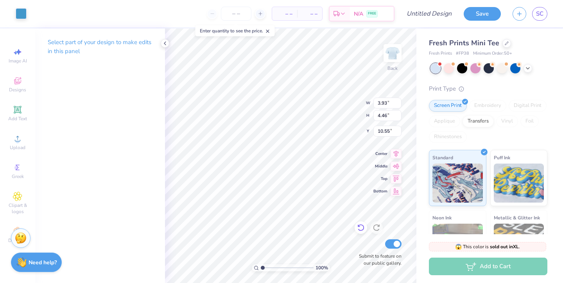
click at [359, 229] on icon at bounding box center [361, 228] width 8 height 8
type input "10.35"
type input "3.81"
type input "4.33"
type input "10.49"
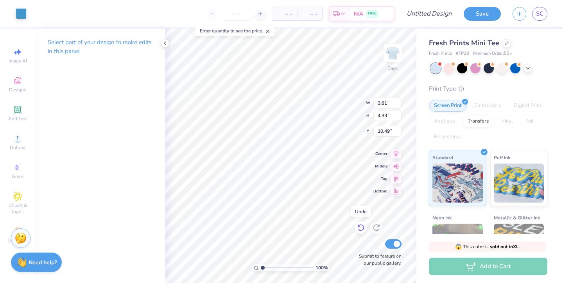
click at [361, 232] on icon at bounding box center [361, 228] width 8 height 8
type input "3.93"
type input "4.46"
type input "10.35"
type input "4.08"
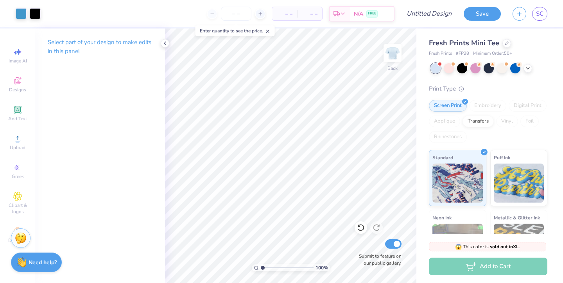
click at [162, 43] on icon at bounding box center [165, 43] width 6 height 6
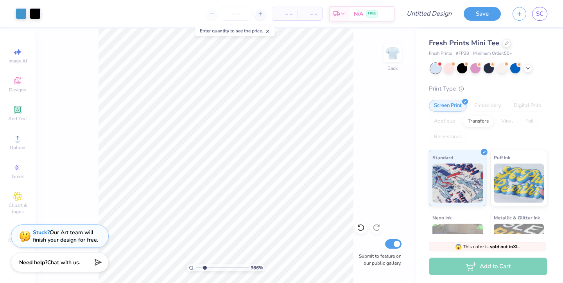
type input "3.66"
type textarea "x"
type input "3.69"
type textarea "x"
type input "3.72"
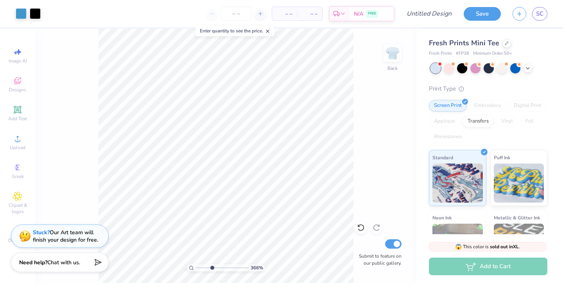
type textarea "x"
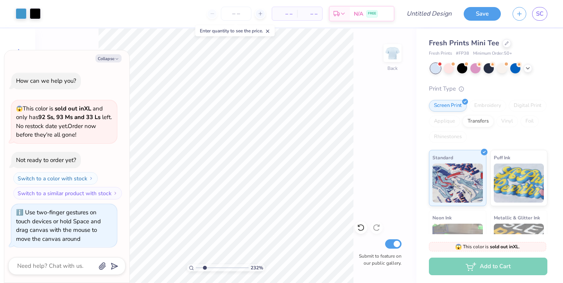
type input "1"
drag, startPoint x: 198, startPoint y: 266, endPoint x: 173, endPoint y: 255, distance: 27.7
click at [196, 265] on input "range" at bounding box center [222, 268] width 53 height 7
click at [111, 57] on button "Collapse" at bounding box center [108, 58] width 26 height 8
type textarea "x"
